Goal: Check status: Check status

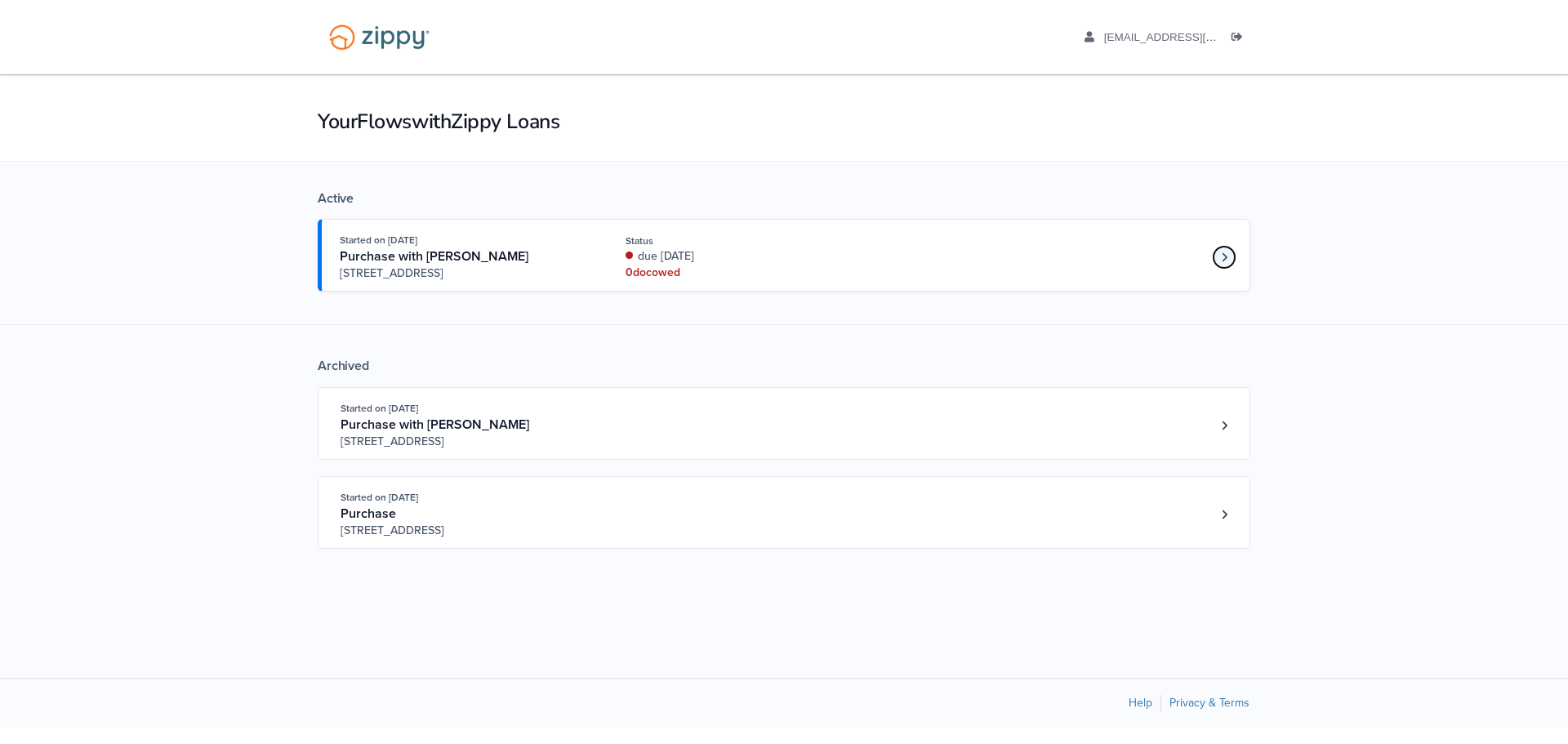
click at [1224, 256] on icon "Loan number 4190800" at bounding box center [1224, 256] width 6 height 11
